Goal: Task Accomplishment & Management: Use online tool/utility

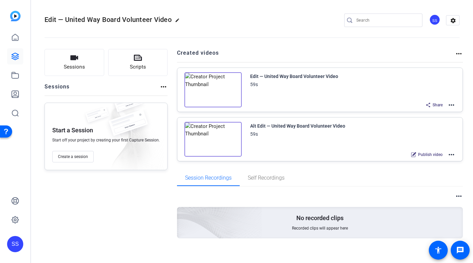
click at [15, 243] on div "SS" at bounding box center [15, 244] width 16 height 16
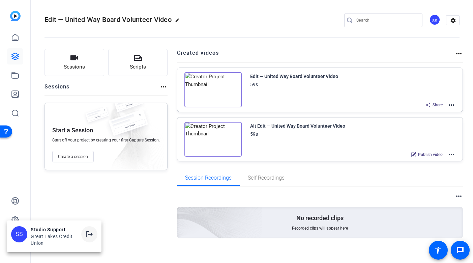
click at [88, 235] on mat-icon "logout" at bounding box center [89, 234] width 8 height 8
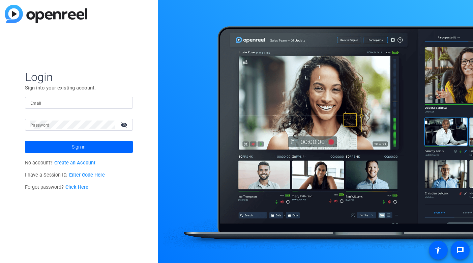
click at [108, 102] on input "Email" at bounding box center [78, 102] width 97 height 8
click at [126, 102] on div at bounding box center [123, 102] width 8 height 8
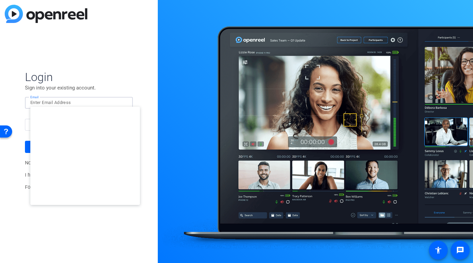
type input "[EMAIL_ADDRESS][DOMAIN_NAME]"
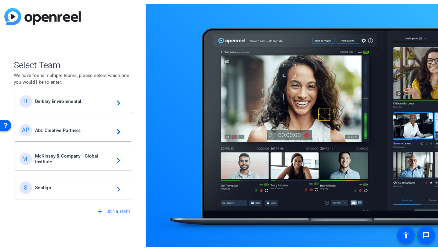
scroll to position [9, 0]
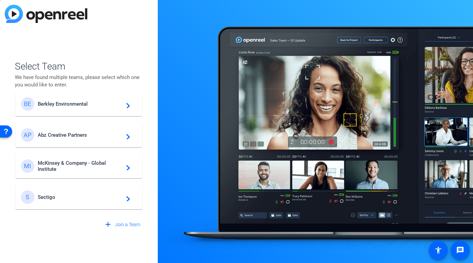
click at [84, 167] on span "McKinsey & Company - Global Institute" at bounding box center [80, 166] width 84 height 12
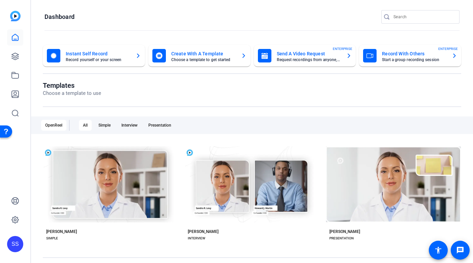
click at [12, 85] on div at bounding box center [15, 75] width 16 height 92
click at [13, 80] on link at bounding box center [15, 75] width 16 height 16
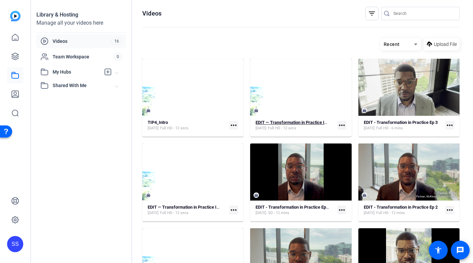
click at [280, 125] on strong "EDIT — Transformation in Practice Intro — Ep 4: Who's doing the work?" at bounding box center [323, 122] width 135 height 5
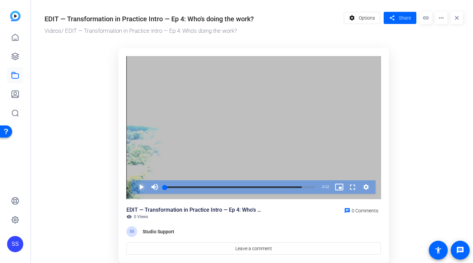
click at [135, 188] on span "Video Player" at bounding box center [135, 186] width 0 height 13
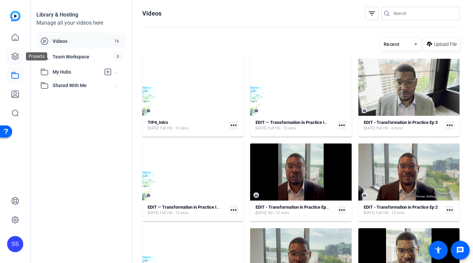
click at [18, 55] on icon at bounding box center [15, 56] width 7 height 7
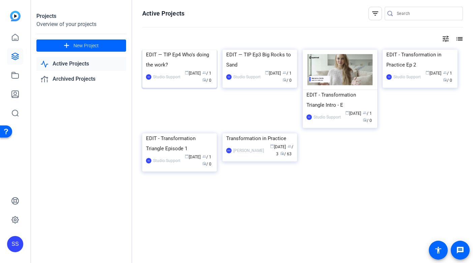
click at [175, 70] on div "EDIT — TIP Ep4 Who's doing the work?" at bounding box center [179, 60] width 67 height 20
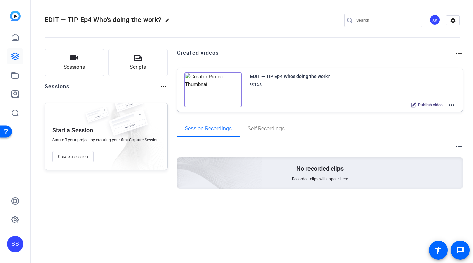
click at [450, 106] on mat-icon "more_horiz" at bounding box center [452, 105] width 8 height 8
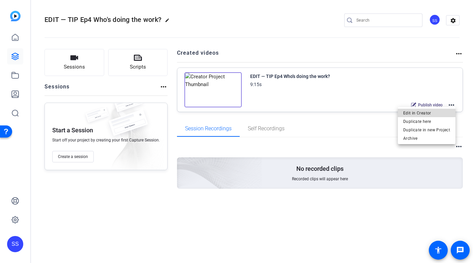
click at [434, 109] on span "Edit in Creator" at bounding box center [426, 113] width 47 height 8
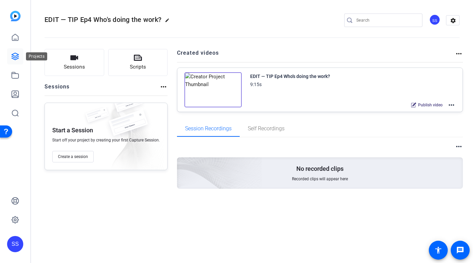
click at [17, 55] on icon at bounding box center [15, 56] width 8 height 8
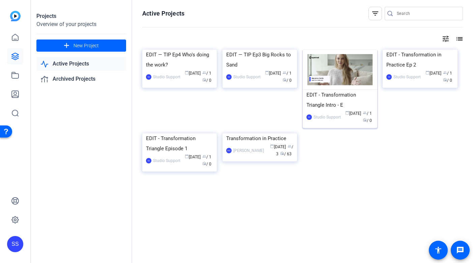
click at [347, 98] on div "EDIT - Transformation Triangle Intro - E" at bounding box center [340, 100] width 67 height 20
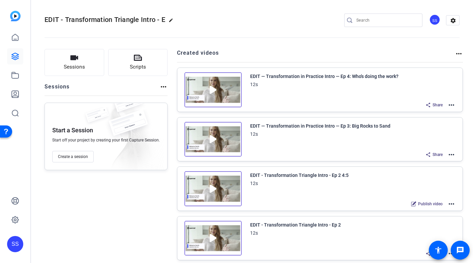
click at [216, 135] on img at bounding box center [212, 139] width 57 height 35
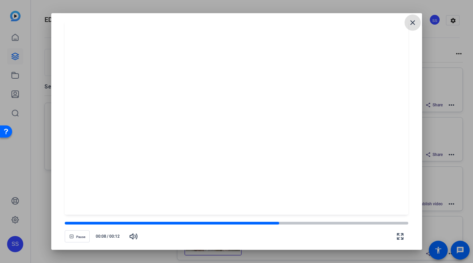
click at [413, 13] on openreel-creator-preview-popup "close Pause 00:08 / 00:12" at bounding box center [236, 131] width 371 height 236
click at [413, 19] on mat-icon "close" at bounding box center [413, 23] width 8 height 8
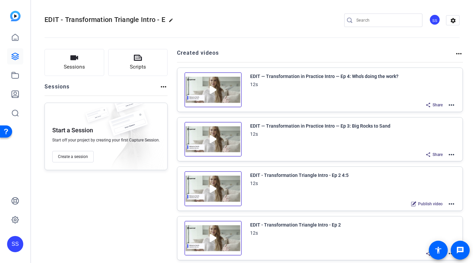
click at [214, 91] on img at bounding box center [212, 89] width 57 height 35
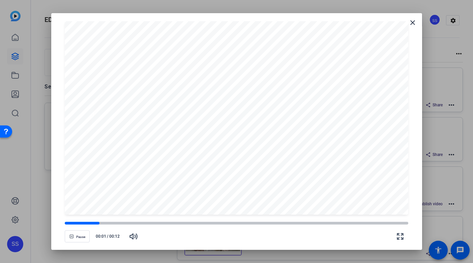
click at [173, 219] on openreel-video-controls "Pause 00:01 / 00:12" at bounding box center [237, 230] width 344 height 24
click at [173, 224] on div at bounding box center [237, 222] width 344 height 3
click at [78, 237] on span "Pause" at bounding box center [80, 237] width 9 height 4
click at [414, 24] on mat-icon "close" at bounding box center [413, 23] width 8 height 8
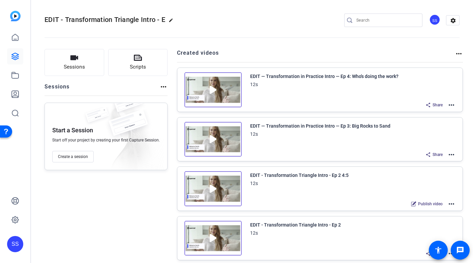
click at [453, 158] on div "Share more_horiz" at bounding box center [438, 154] width 33 height 9
click at [453, 153] on mat-icon "more_horiz" at bounding box center [452, 154] width 8 height 8
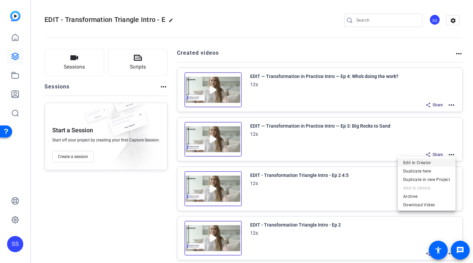
click at [440, 164] on span "Edit in Creator" at bounding box center [426, 162] width 47 height 8
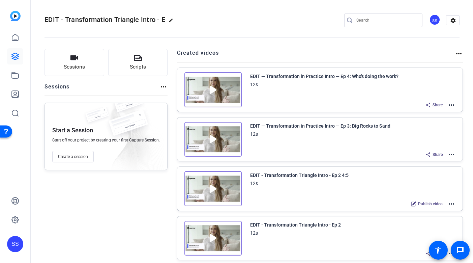
click at [451, 105] on mat-icon "more_horiz" at bounding box center [452, 105] width 8 height 8
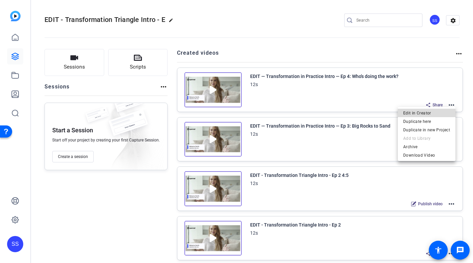
click at [429, 113] on span "Edit in Creator" at bounding box center [426, 113] width 47 height 8
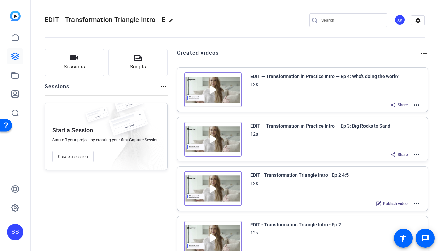
click at [9, 232] on div "SS" at bounding box center [15, 232] width 16 height 16
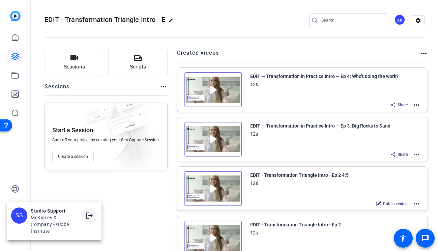
click at [92, 211] on mat-icon "logout" at bounding box center [89, 215] width 8 height 8
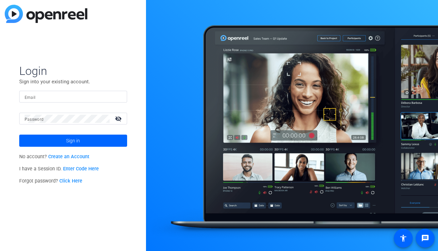
click at [68, 93] on input "Email" at bounding box center [73, 97] width 97 height 8
click at [121, 96] on div at bounding box center [118, 97] width 8 height 8
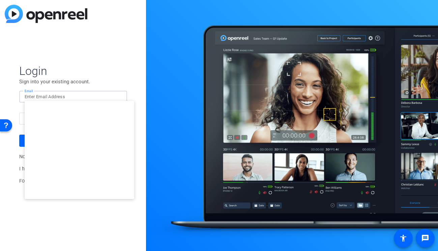
type input "studiosupport+2@openreel.com"
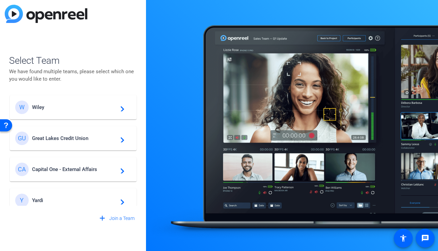
click at [93, 134] on div "GU Great Lakes Credit Union navigate_next" at bounding box center [73, 138] width 116 height 13
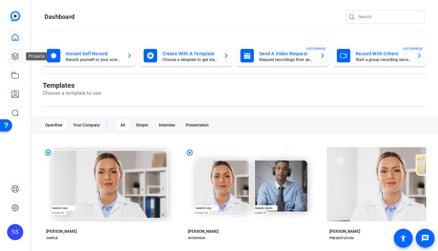
click at [18, 57] on icon at bounding box center [15, 56] width 7 height 7
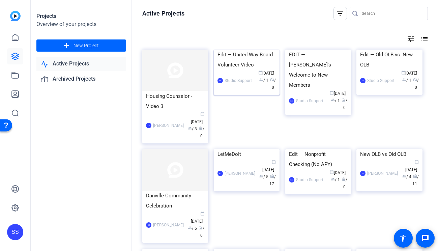
click at [237, 70] on div "Edit — United Way Board Volunteer Video" at bounding box center [247, 60] width 58 height 20
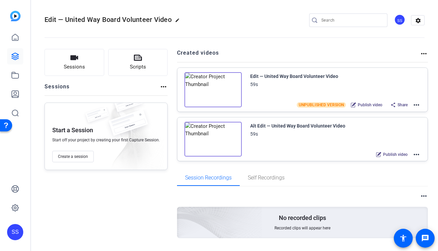
click at [414, 103] on mat-icon "more_horiz" at bounding box center [416, 105] width 8 height 8
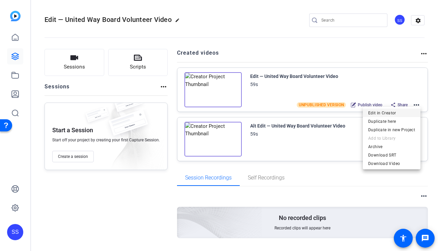
click at [389, 114] on span "Edit in Creator" at bounding box center [391, 113] width 47 height 8
